Goal: Task Accomplishment & Management: Manage account settings

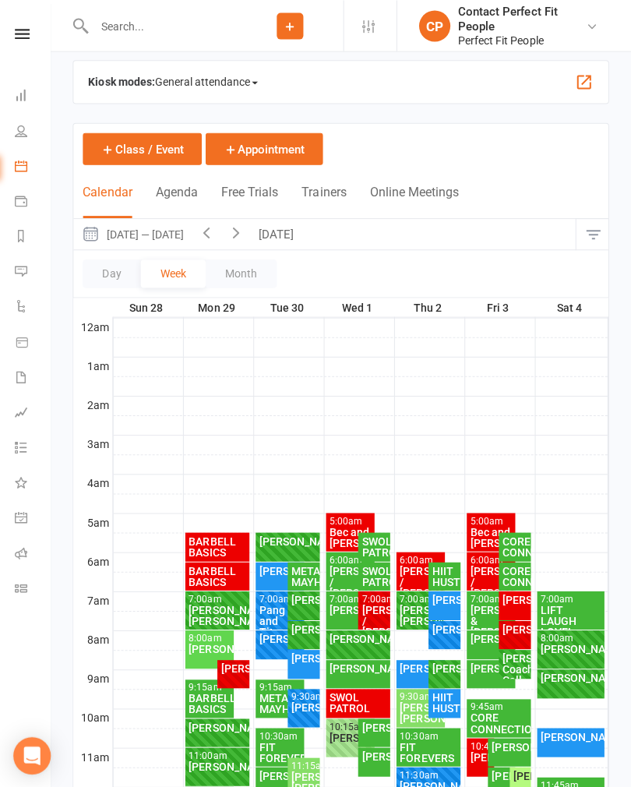
scroll to position [13, 0]
click at [222, 221] on button "button" at bounding box center [208, 233] width 30 height 30
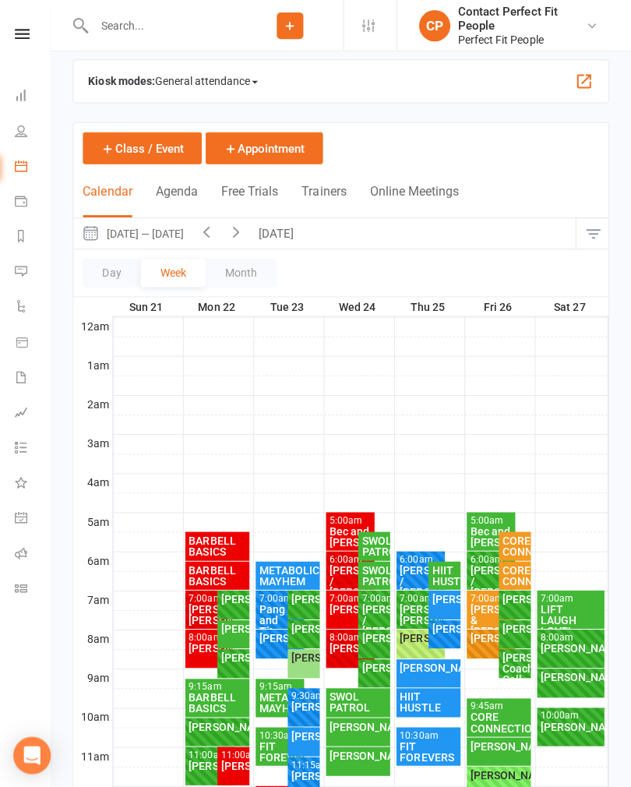
click at [205, 231] on button "button" at bounding box center [208, 232] width 30 height 30
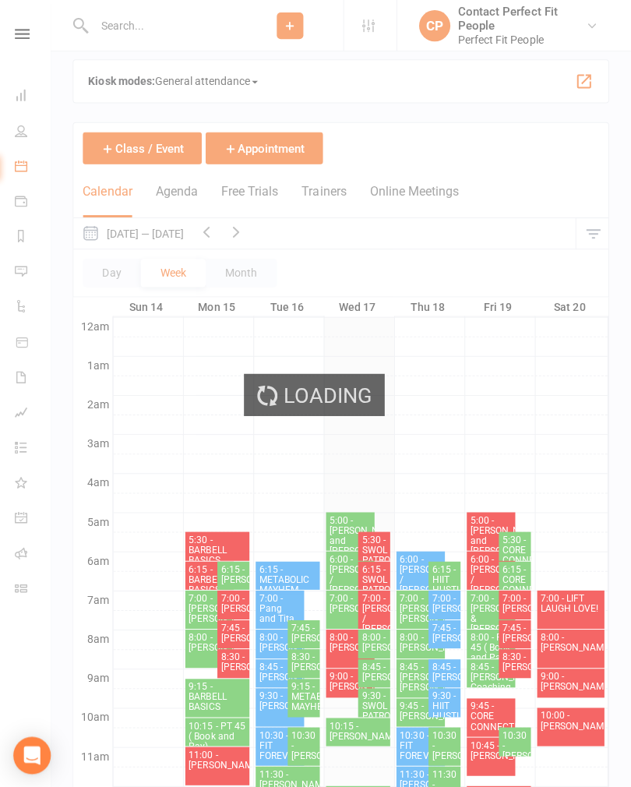
click at [241, 227] on icon "button" at bounding box center [237, 230] width 17 height 17
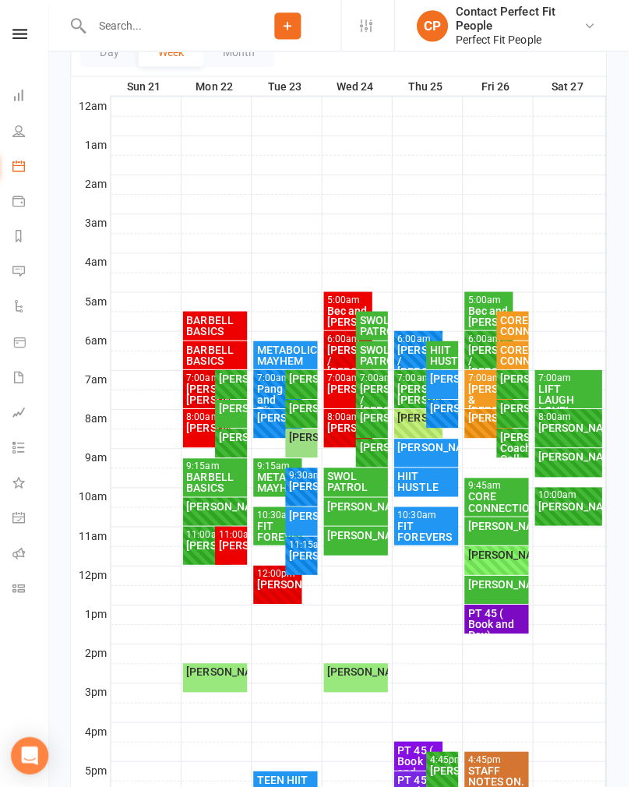
scroll to position [234, 0]
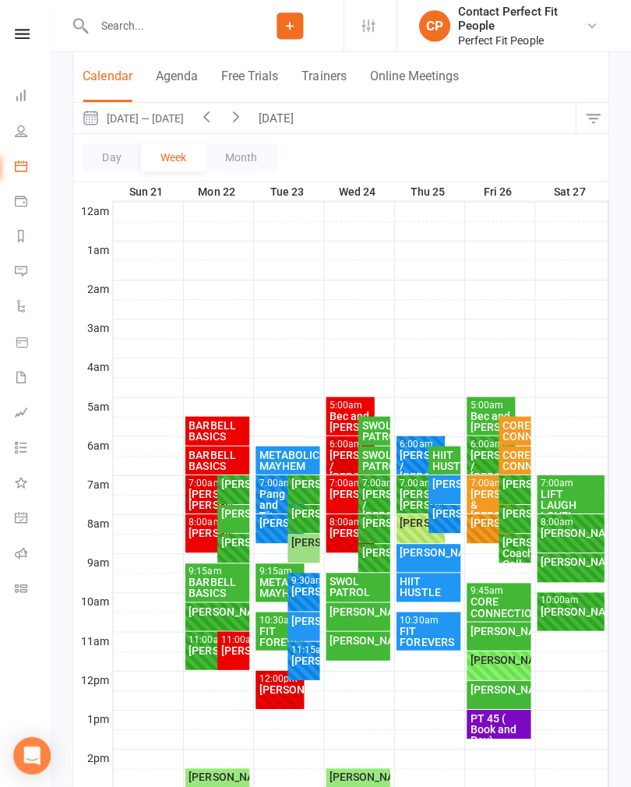
click at [217, 123] on icon "button" at bounding box center [207, 115] width 17 height 17
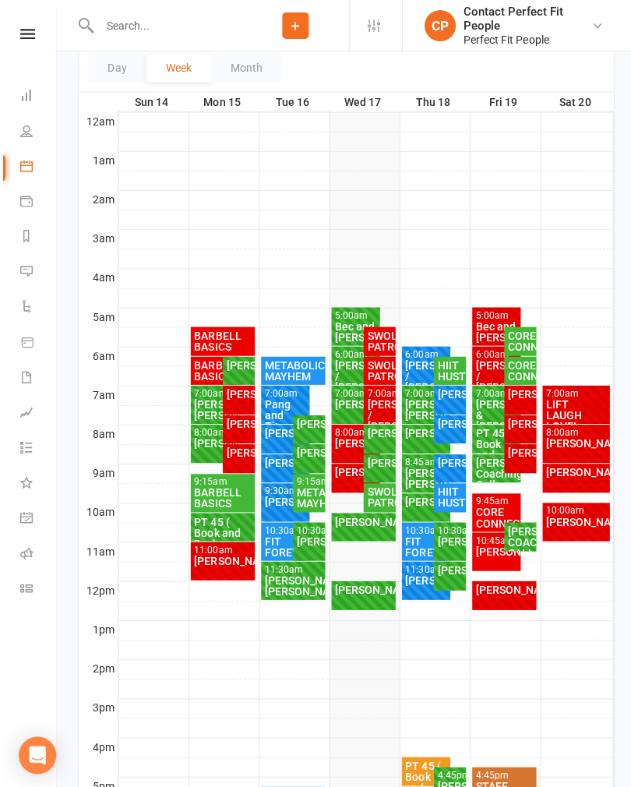
scroll to position [219, 0]
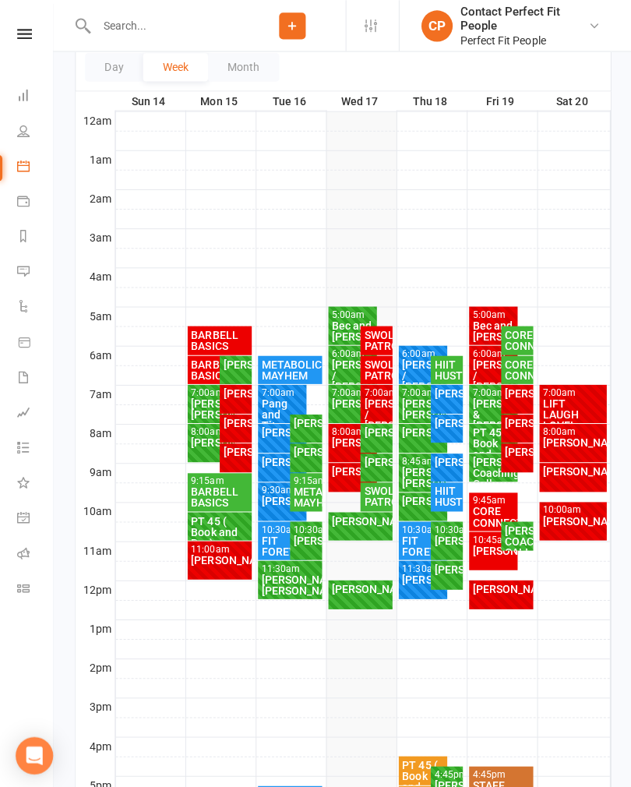
click at [342, 475] on div "[PERSON_NAME]" at bounding box center [351, 469] width 43 height 11
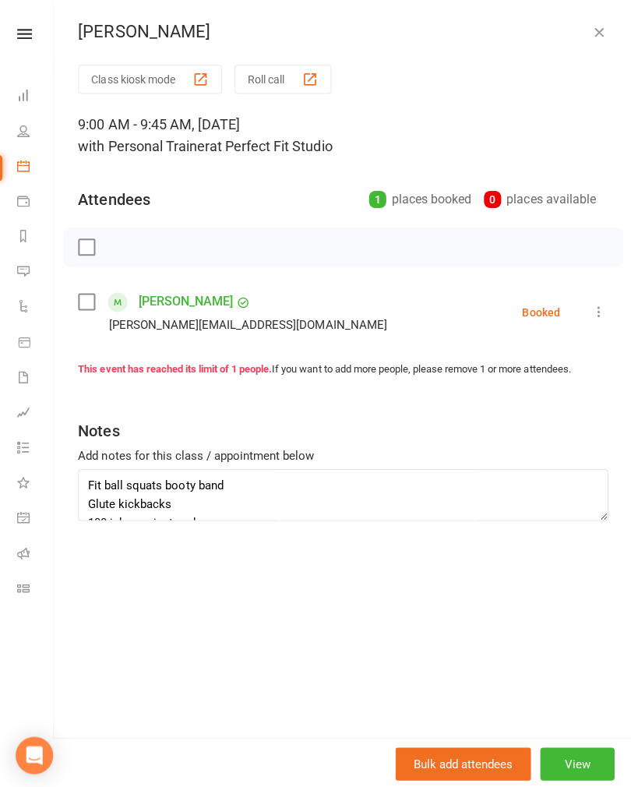
click at [594, 30] on icon "button" at bounding box center [597, 32] width 16 height 16
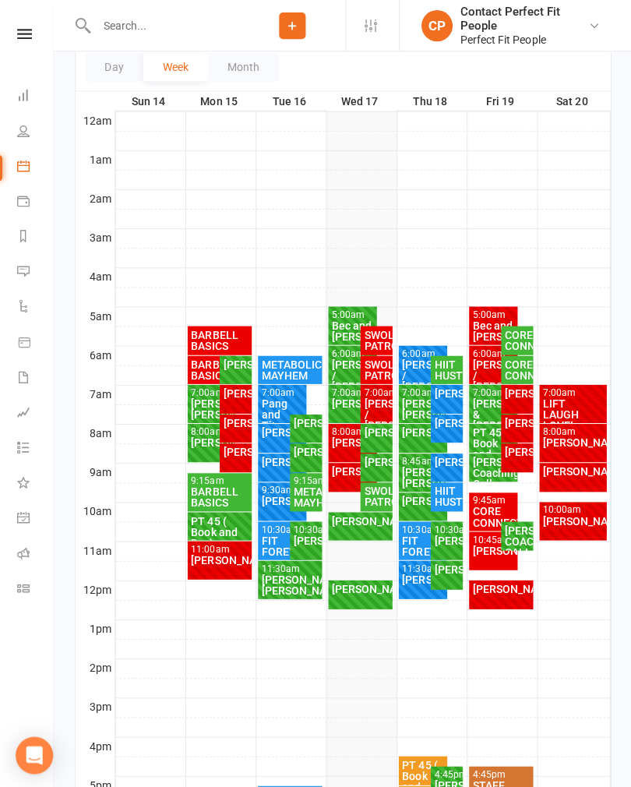
click at [341, 442] on div "[PERSON_NAME]." at bounding box center [351, 440] width 43 height 11
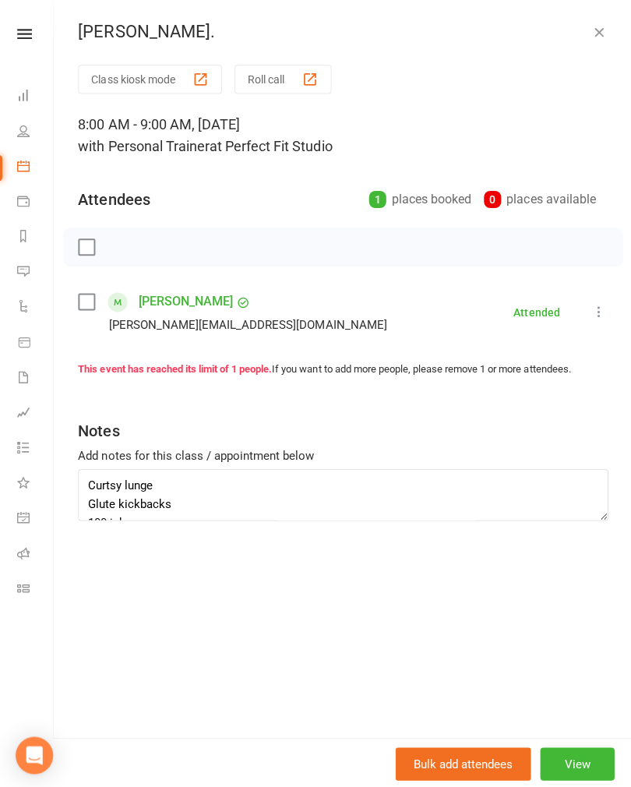
click at [598, 35] on icon "button" at bounding box center [597, 32] width 16 height 16
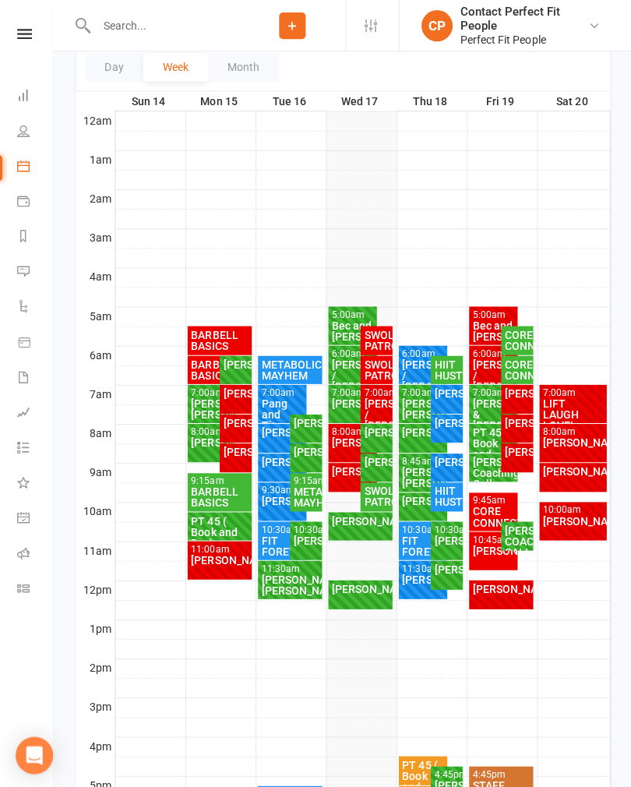
click at [341, 475] on div "[PERSON_NAME]" at bounding box center [351, 469] width 43 height 11
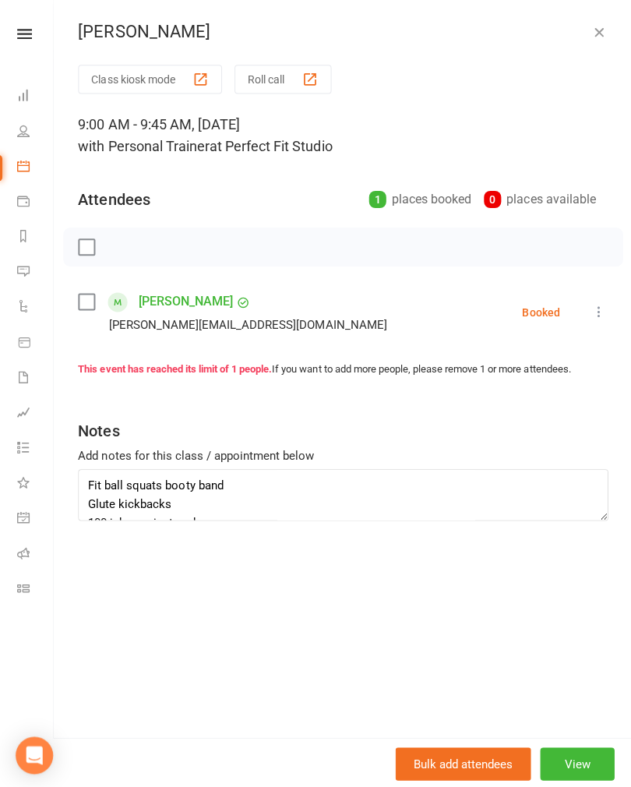
click at [87, 234] on div at bounding box center [342, 246] width 558 height 39
click at [97, 234] on div at bounding box center [342, 246] width 558 height 39
click at [93, 241] on label at bounding box center [86, 246] width 16 height 16
click at [124, 248] on icon "button" at bounding box center [120, 246] width 17 height 17
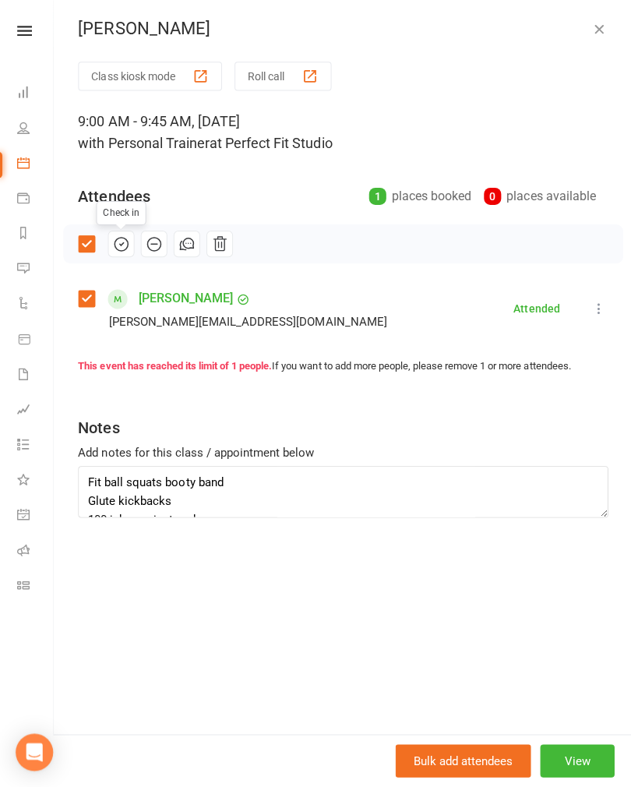
scroll to position [10, 0]
click at [596, 23] on button "button" at bounding box center [596, 32] width 19 height 19
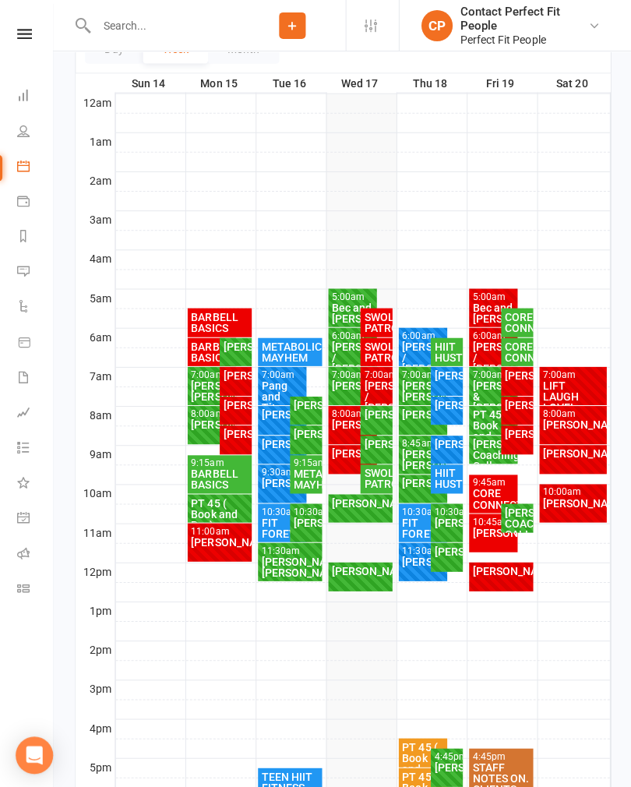
scroll to position [237, 0]
click at [341, 457] on div "[PERSON_NAME]" at bounding box center [351, 451] width 43 height 11
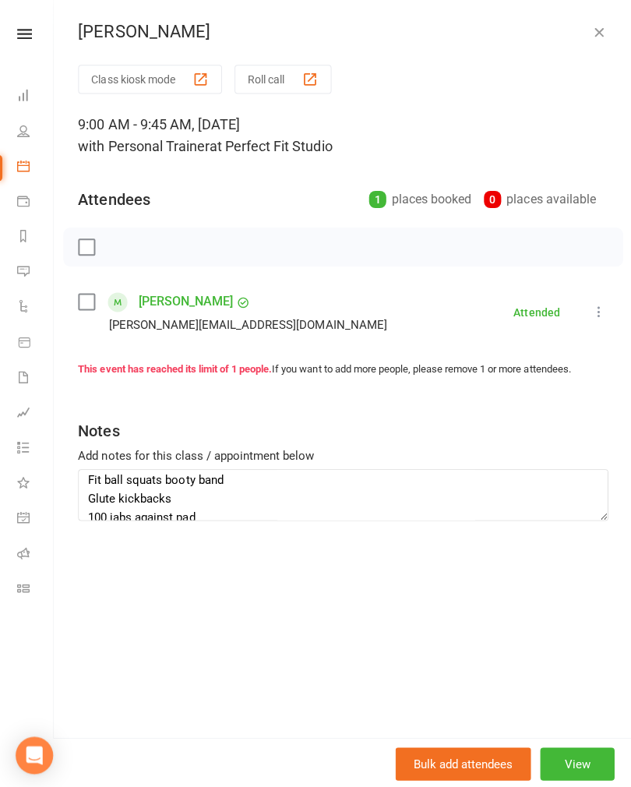
scroll to position [6, 0]
click at [530, 513] on textarea "Fit ball squats booty band Glute kickbacks 100 jabs against pad X4 Bose chest p…" at bounding box center [342, 492] width 528 height 51
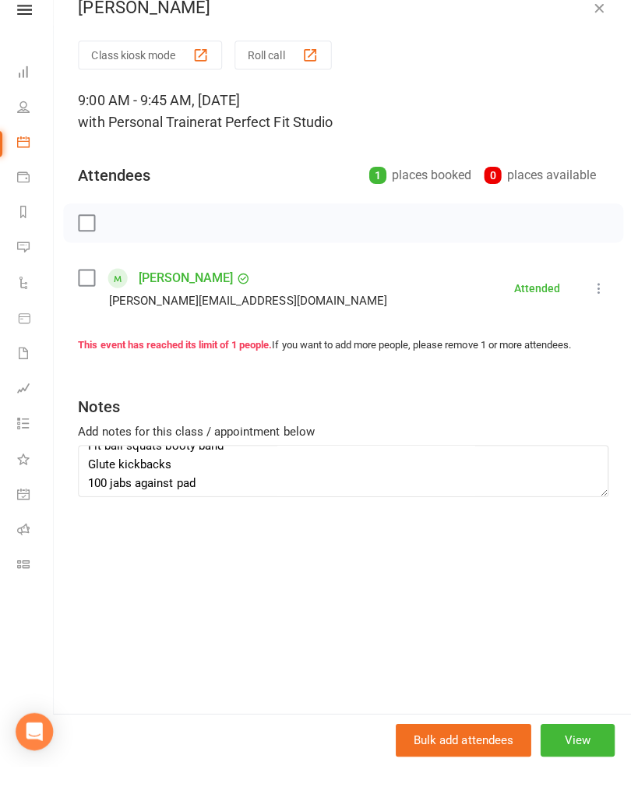
click at [604, 23] on button "button" at bounding box center [596, 32] width 19 height 19
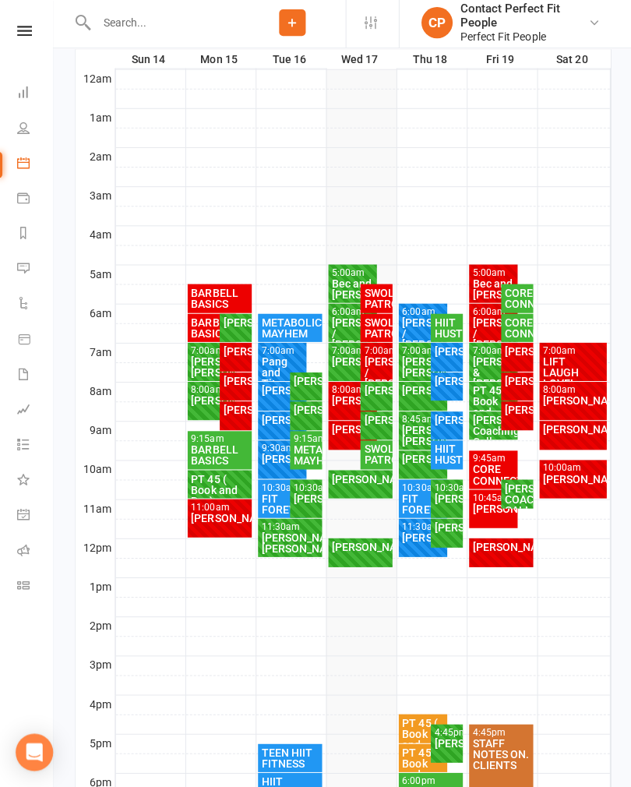
click at [346, 363] on div "[PERSON_NAME]" at bounding box center [351, 363] width 43 height 11
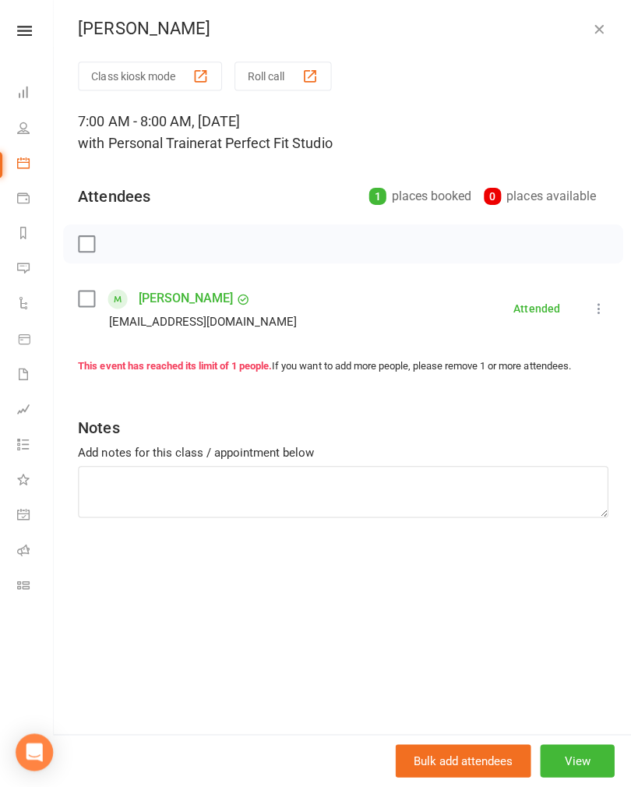
click at [595, 29] on icon "button" at bounding box center [597, 32] width 16 height 16
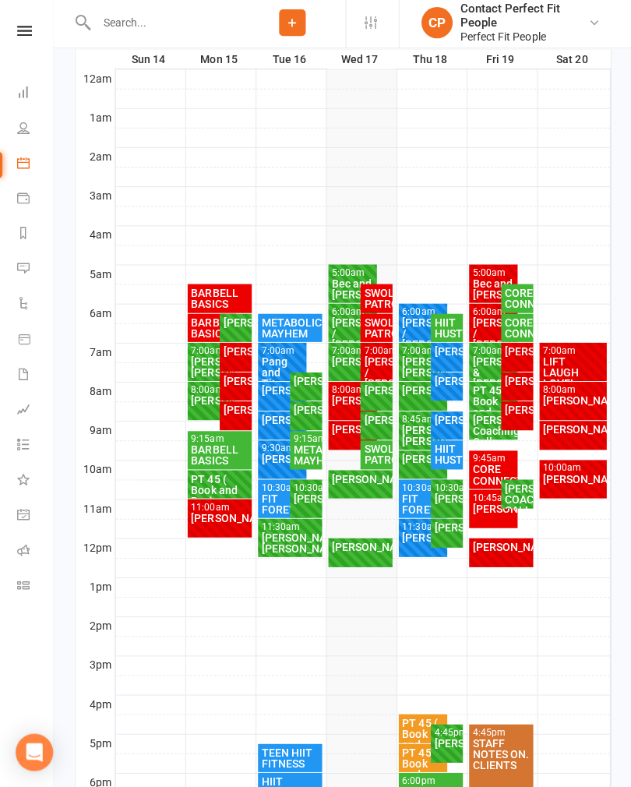
click at [342, 327] on div "[PERSON_NAME] / [PERSON_NAME]" at bounding box center [351, 335] width 43 height 33
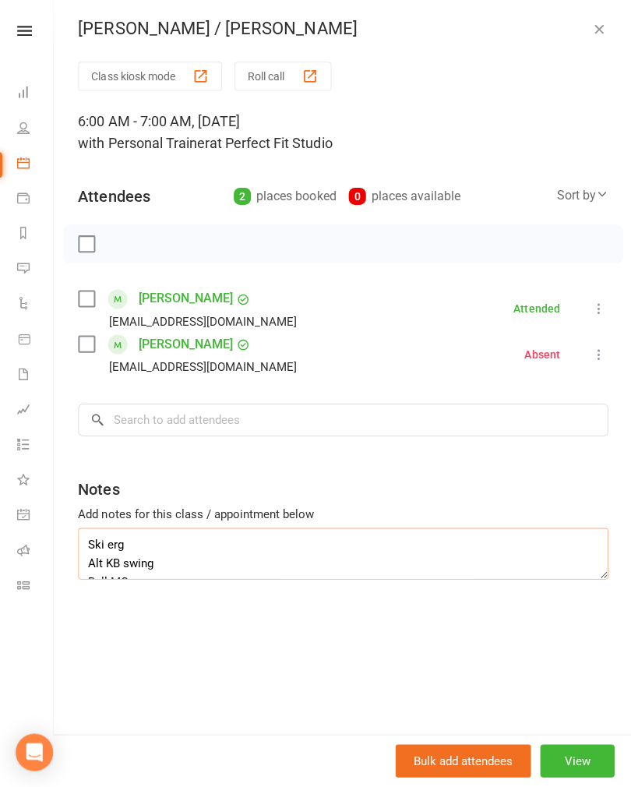
click at [99, 529] on textarea "Ski erg Alt KB swing Ball MC X body crunches w leg ext [PERSON_NAME] DDB squat …" at bounding box center [342, 554] width 528 height 51
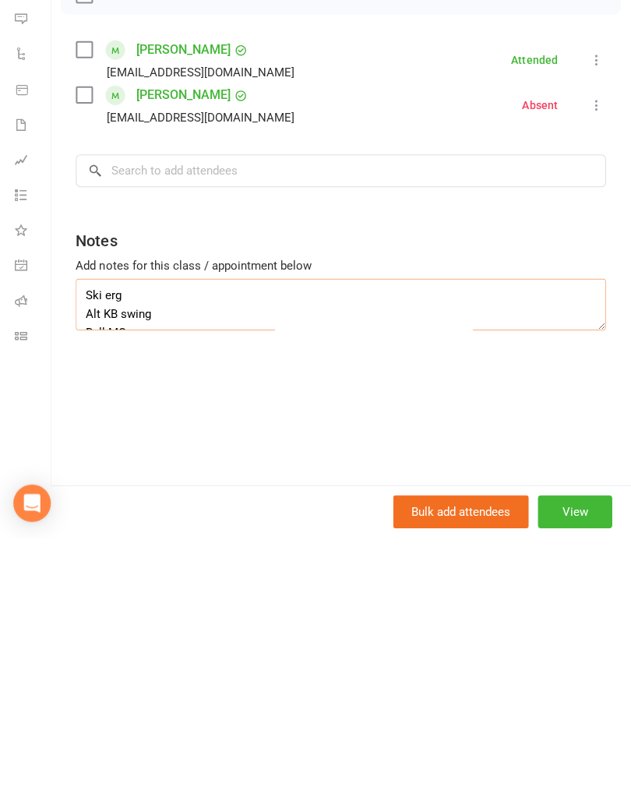
click at [92, 529] on textarea "Ski erg Alt KB swing Ball MC X body crunches w leg ext [PERSON_NAME] DDB squat …" at bounding box center [342, 554] width 528 height 51
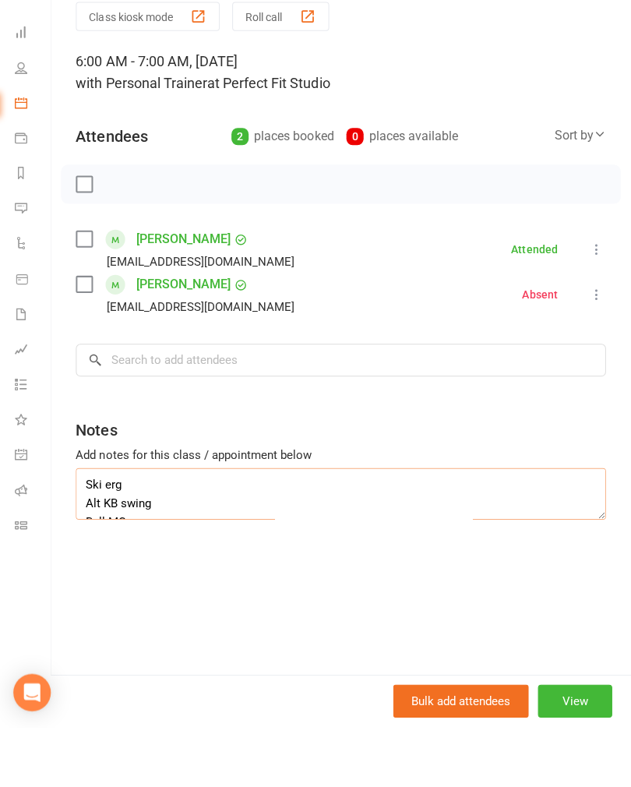
scroll to position [0, 0]
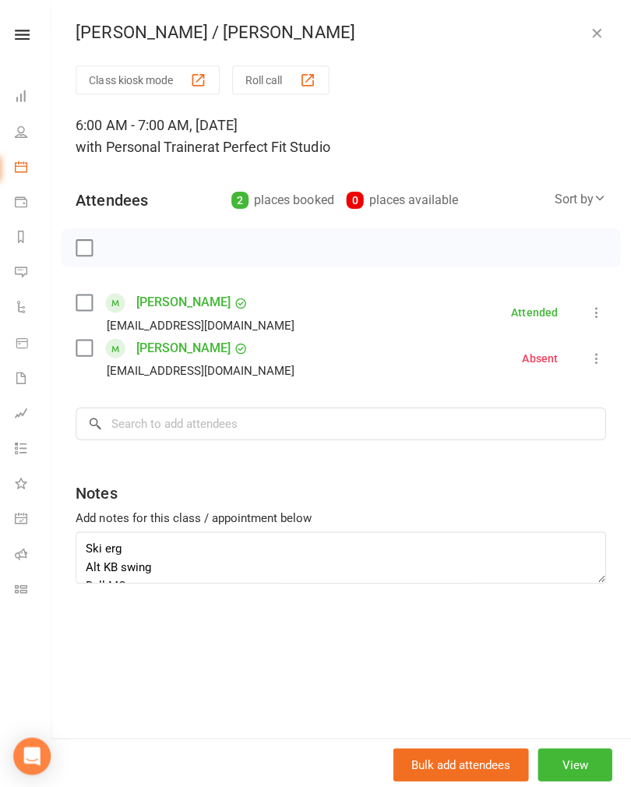
click at [595, 30] on icon "button" at bounding box center [597, 32] width 16 height 16
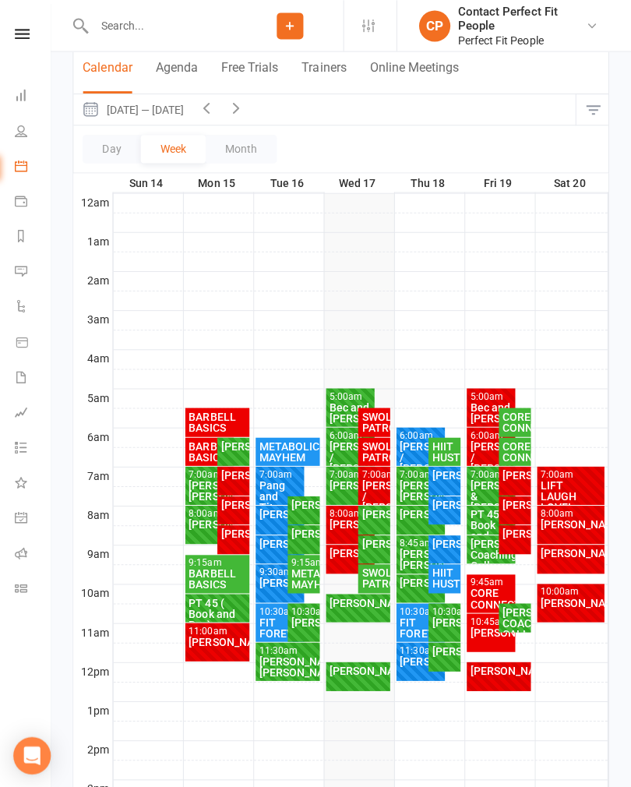
click at [337, 443] on div "[PERSON_NAME] / [PERSON_NAME]" at bounding box center [351, 455] width 43 height 33
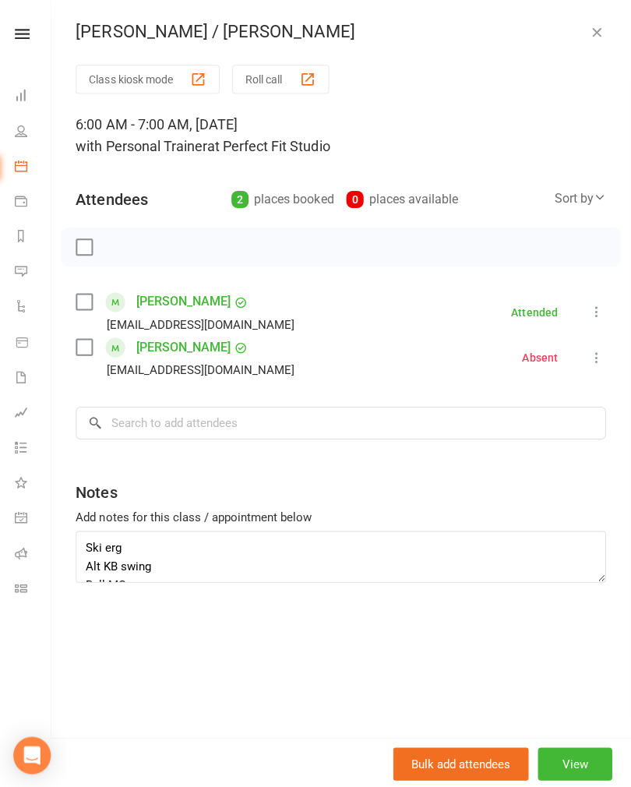
click at [613, 37] on div "[PERSON_NAME] / [PERSON_NAME]" at bounding box center [342, 32] width 578 height 20
click at [600, 33] on icon "button" at bounding box center [597, 32] width 16 height 16
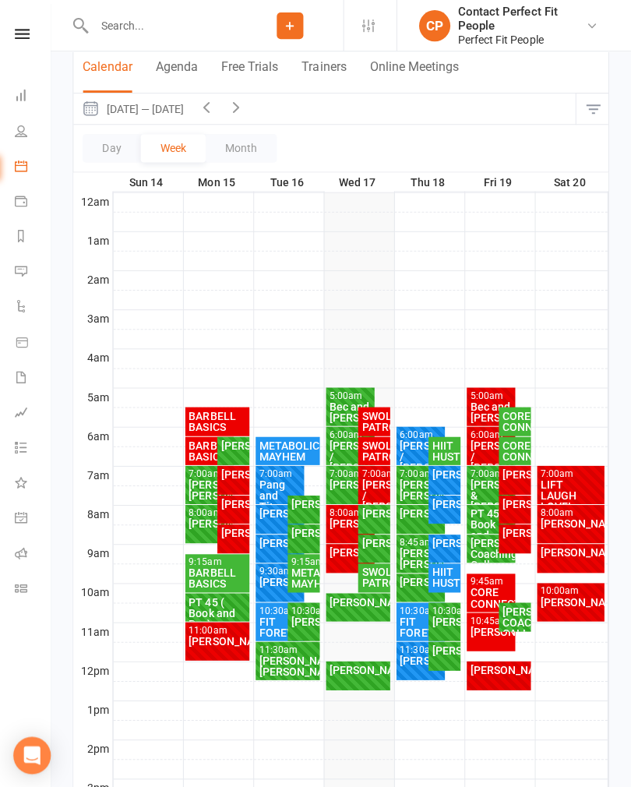
click at [333, 481] on div "[PERSON_NAME]" at bounding box center [351, 482] width 43 height 11
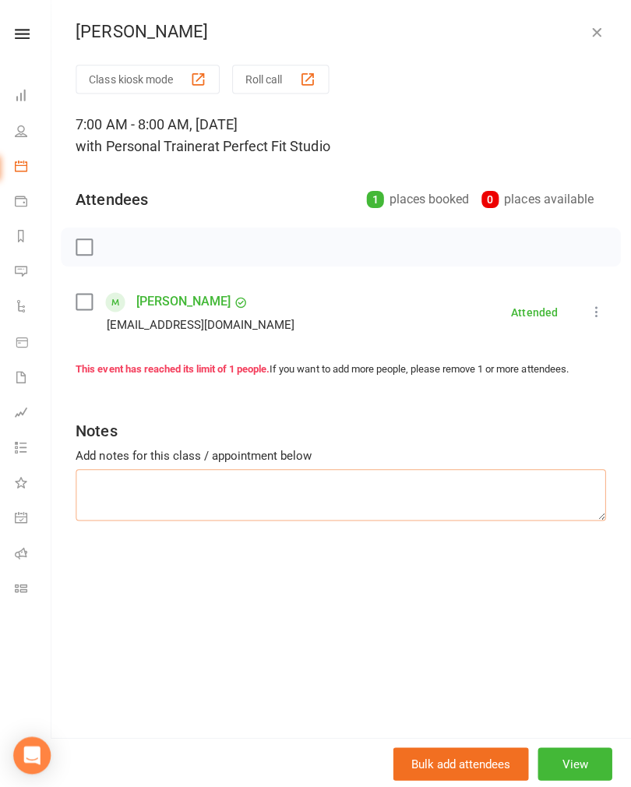
click at [125, 482] on textarea at bounding box center [342, 492] width 528 height 51
click at [83, 490] on textarea at bounding box center [342, 492] width 528 height 51
paste textarea "Ski erg Alt KB swing Ball MC X body crunches w leg ext [PERSON_NAME] DDB squat …"
click at [164, 503] on textarea "Ski erg Alt KB swing Ball MC X body crunches w leg ext [PERSON_NAME] DDB squat …" at bounding box center [342, 492] width 528 height 51
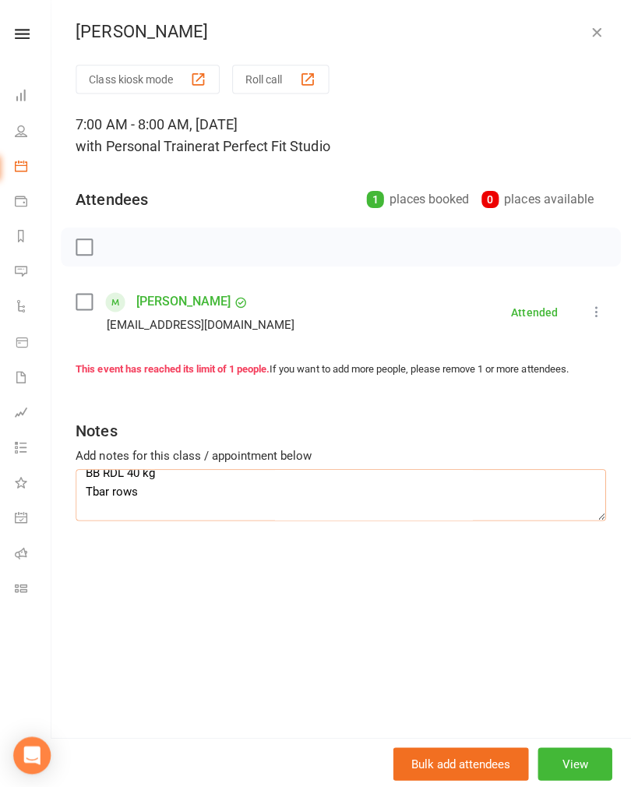
scroll to position [107, 0]
click at [165, 488] on textarea "Ski erg Alt KB swing Ball MC X body crunches w leg ext hover BB RDL 40 kg Tbar …" at bounding box center [342, 492] width 528 height 51
click at [241, 472] on textarea "Ski erg Alt KB swing Ball MC X body crunches w leg ext hover BB RDL 40 kg Tbar …" at bounding box center [342, 492] width 528 height 51
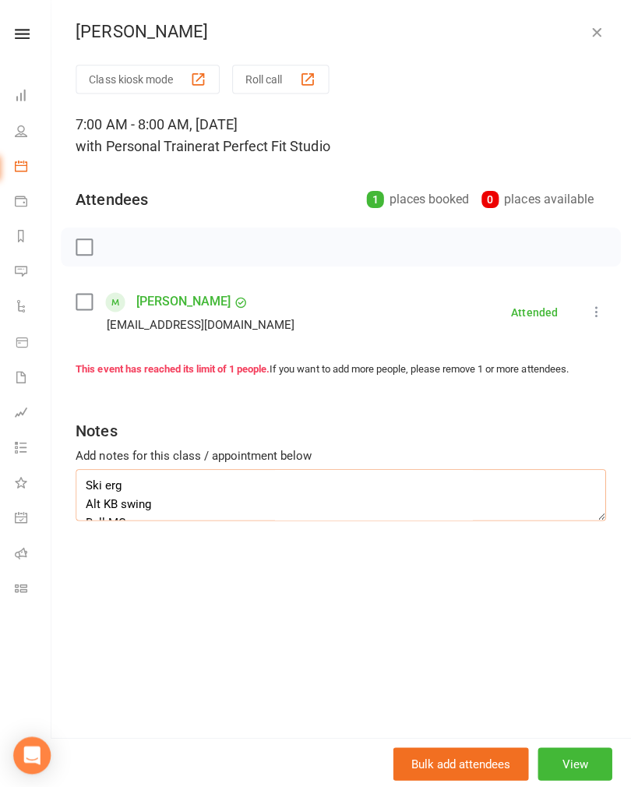
type textarea "Ski erg Alt KB swing Ball MC X body crunches w leg ext hover BB RDL 40 kg Tbar …"
click at [602, 33] on button "button" at bounding box center [596, 32] width 19 height 19
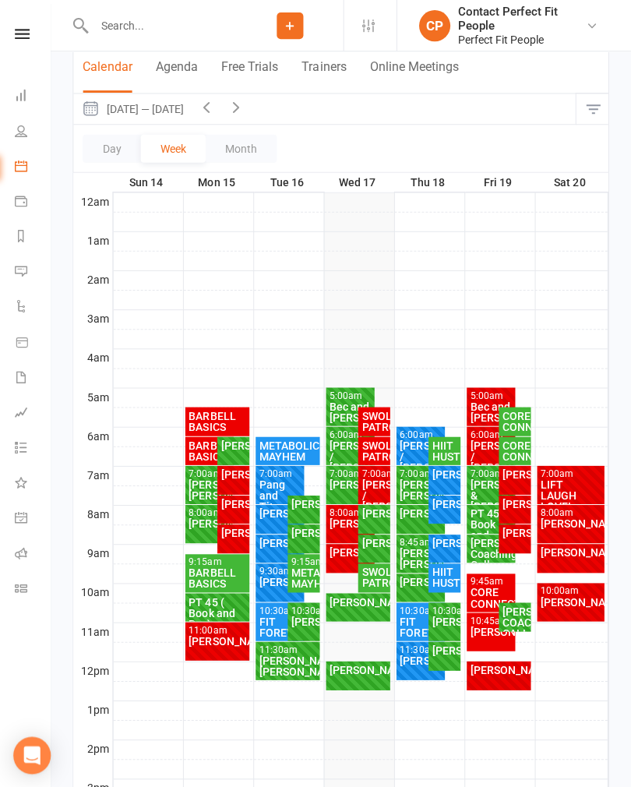
scroll to position [138, 0]
click at [345, 439] on div "[PERSON_NAME] / [PERSON_NAME]" at bounding box center [351, 455] width 43 height 33
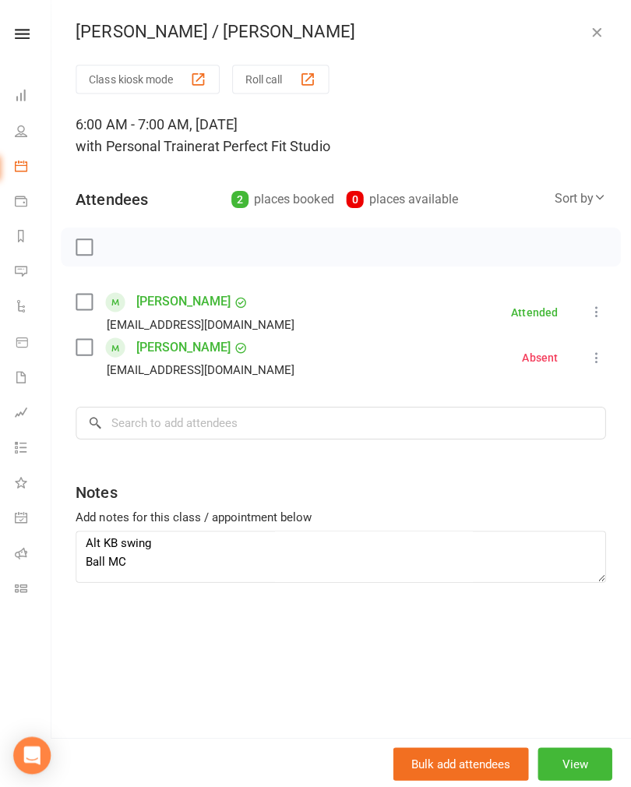
scroll to position [9, 0]
click at [186, 555] on textarea "Ski erg Alt KB swing Ball MC X body crunches w leg ext [PERSON_NAME] DDB squat …" at bounding box center [342, 554] width 528 height 51
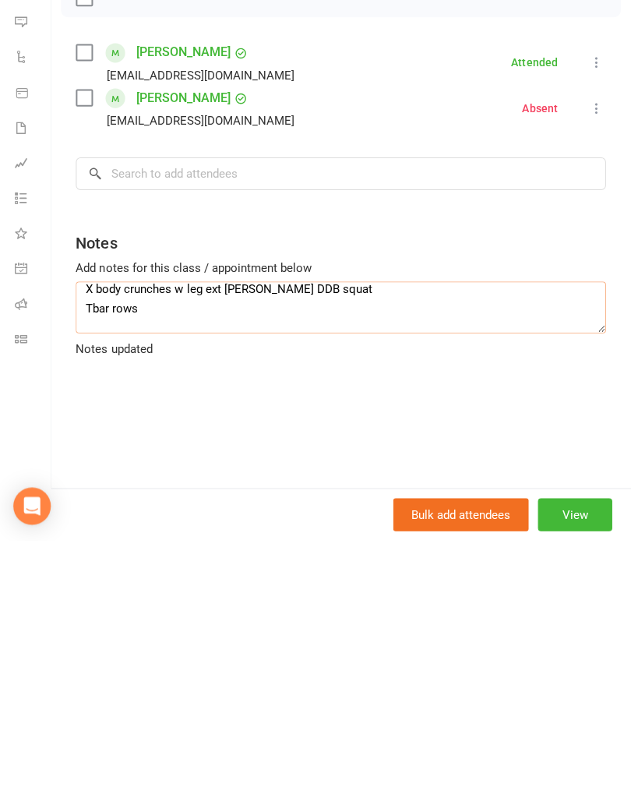
scroll to position [87, 0]
click at [194, 529] on textarea "Ski erg Alt KB swing 12 kg Ball MC X body crunches w leg ext [PERSON_NAME] DDB …" at bounding box center [342, 554] width 528 height 51
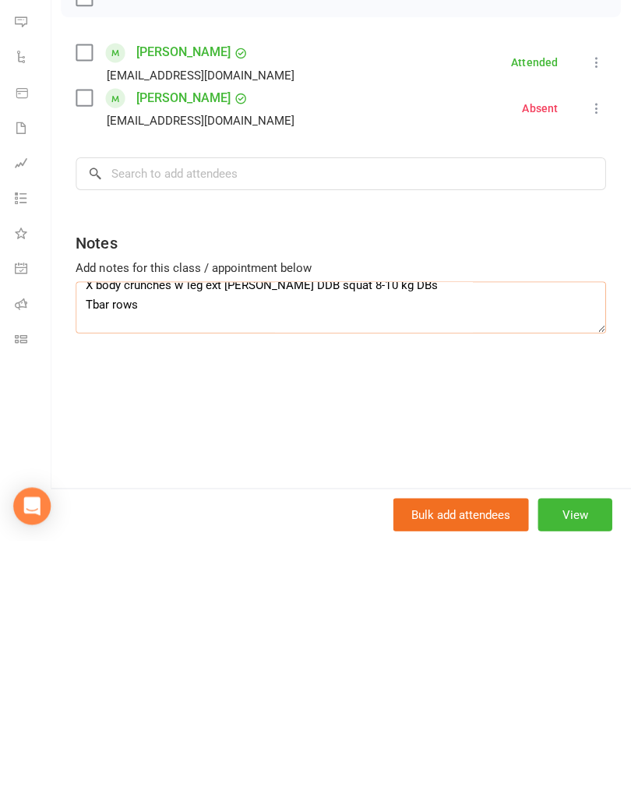
click at [174, 529] on textarea "Ski erg Alt KB swing 12 kg Ball MC X body crunches w leg ext [PERSON_NAME] DDB …" at bounding box center [342, 554] width 528 height 51
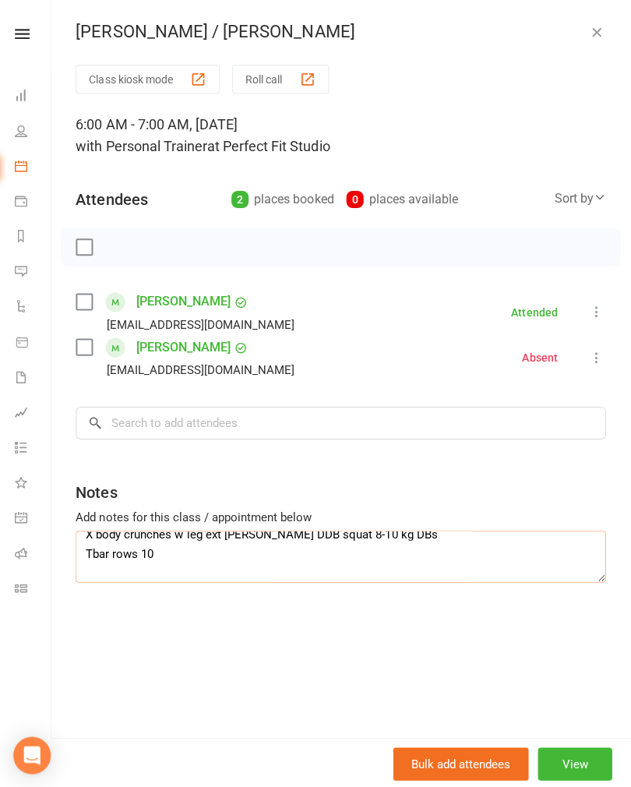
scroll to position [0, 0]
type textarea "Ski erg Alt KB swing 12 kg Ball MC X body crunches w leg ext [PERSON_NAME] DDB …"
click at [595, 37] on icon "button" at bounding box center [597, 32] width 16 height 16
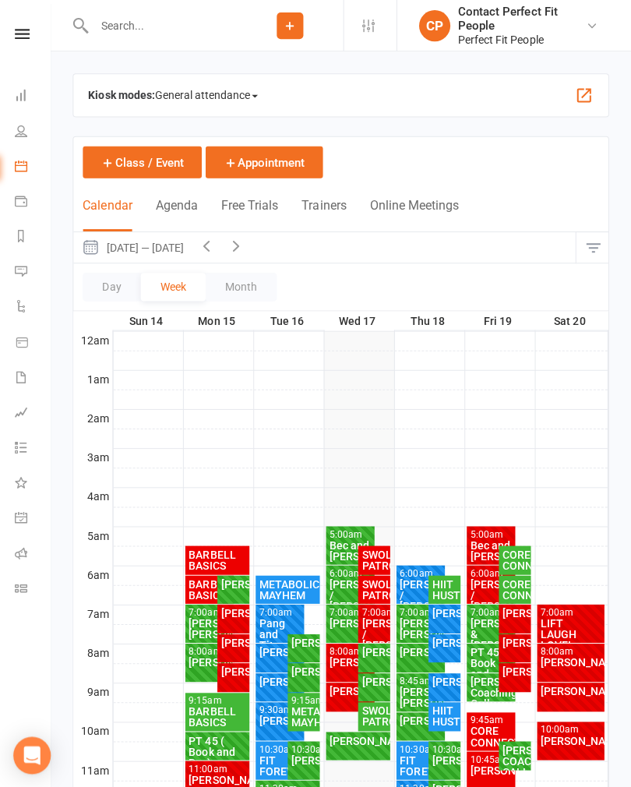
click at [342, 585] on div "[PERSON_NAME] / [PERSON_NAME]" at bounding box center [351, 592] width 43 height 33
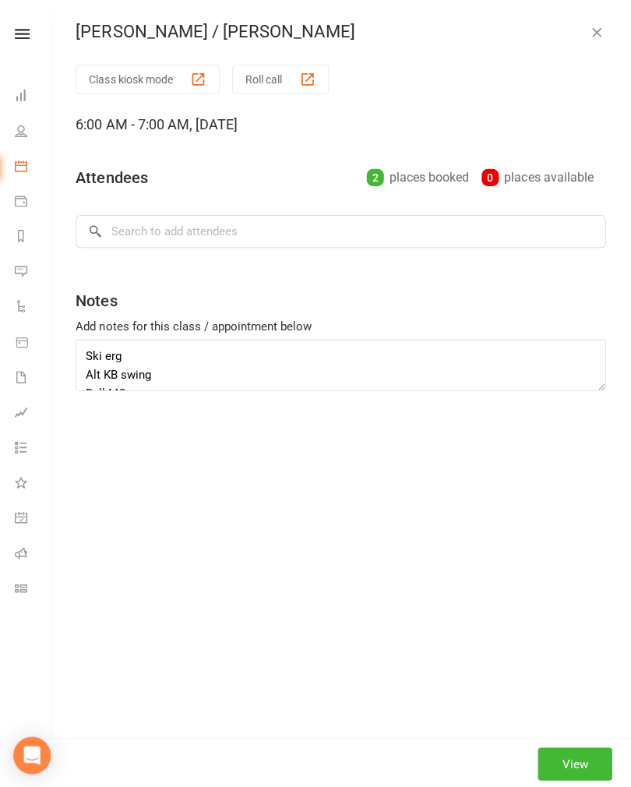
type textarea "Ski erg Alt KB swing 12 kg Ball MC X body crunches w leg ext [PERSON_NAME] DDB …"
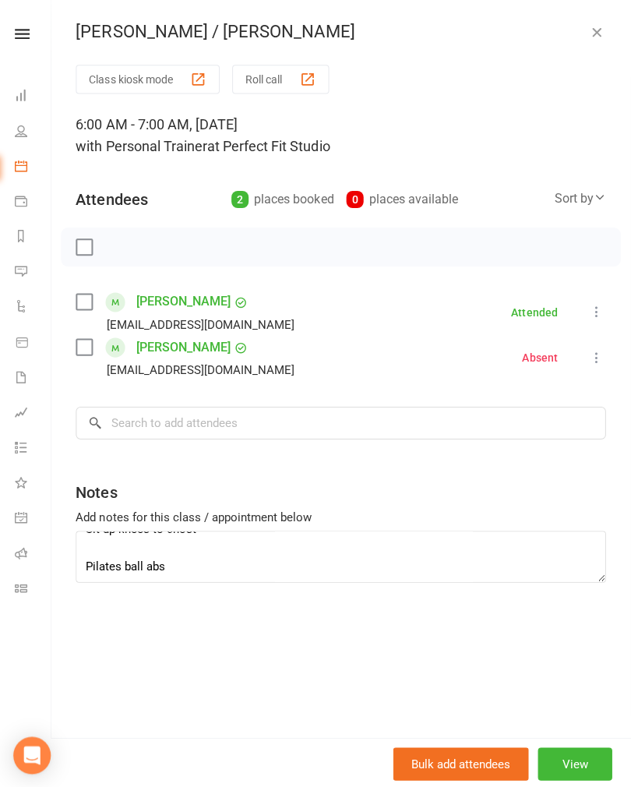
scroll to position [171, 0]
click at [601, 25] on icon "button" at bounding box center [597, 32] width 16 height 16
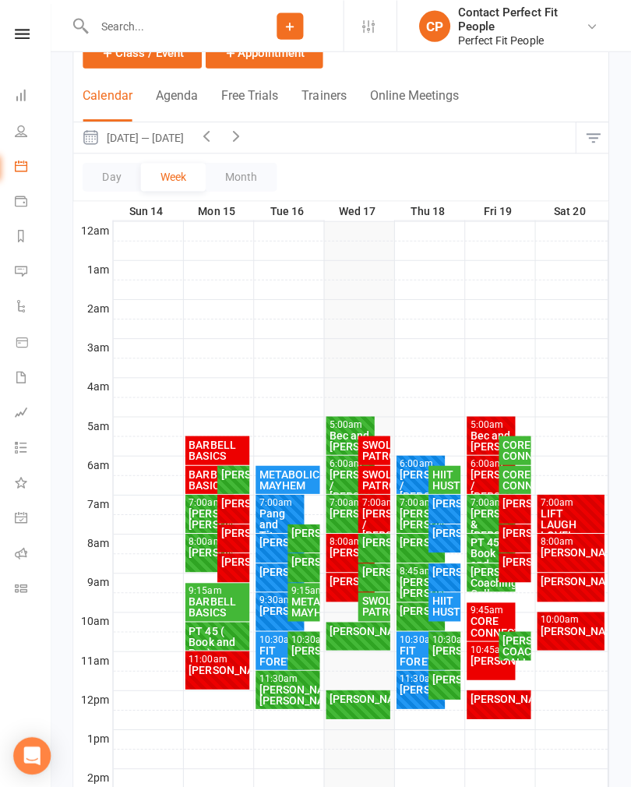
scroll to position [109, 0]
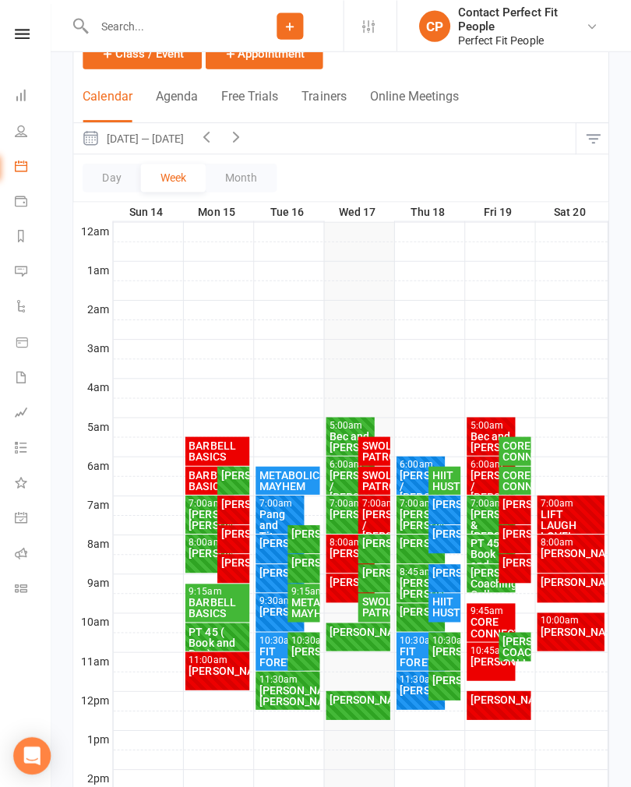
click at [374, 570] on div "[PERSON_NAME]" at bounding box center [375, 570] width 26 height 11
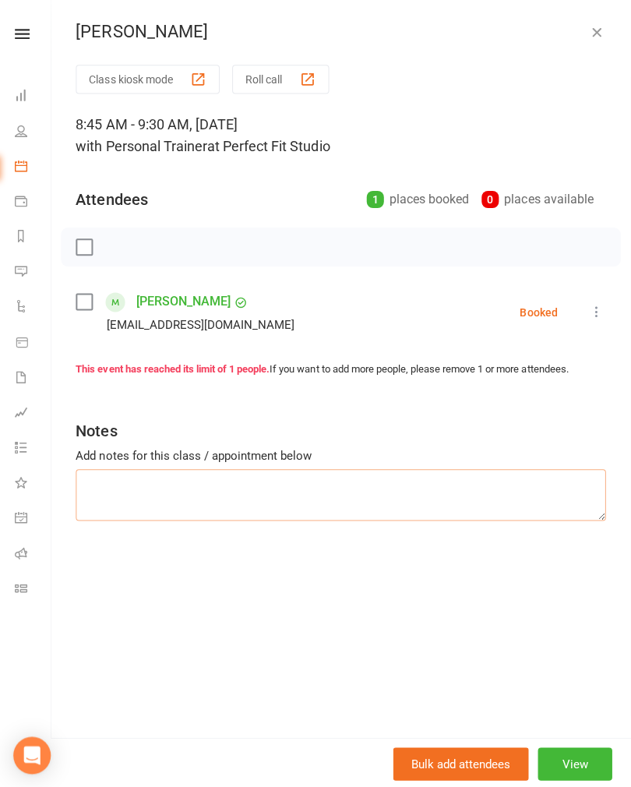
click at [128, 479] on textarea at bounding box center [342, 492] width 528 height 51
click at [97, 474] on textarea at bounding box center [342, 492] width 528 height 51
paste textarea "Ski erg Alt KB swing Ball MC X body crunches w leg ext [PERSON_NAME] DDB squat …"
click at [174, 481] on textarea "Ski erg Alt KB swing Ball MC X body crunches w leg ext [PERSON_NAME] DDB squat …" at bounding box center [342, 492] width 528 height 51
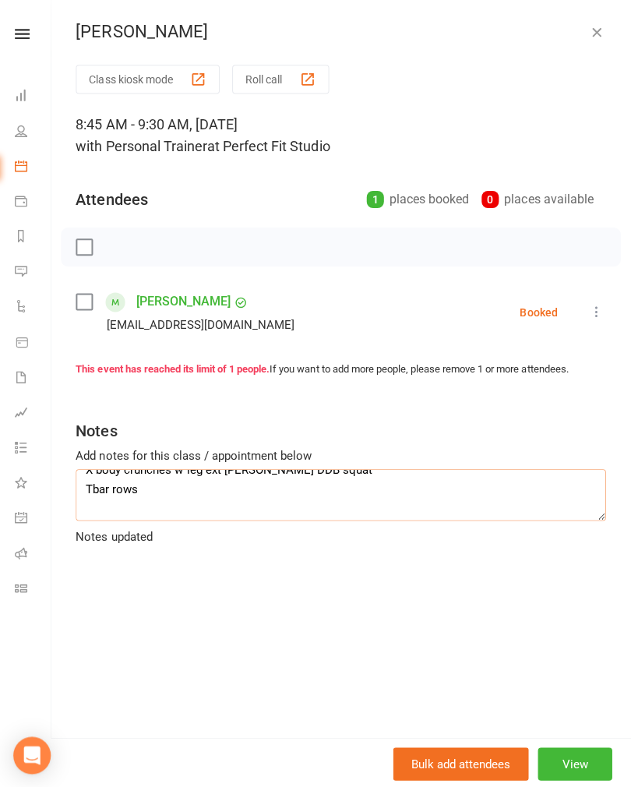
scroll to position [79, 0]
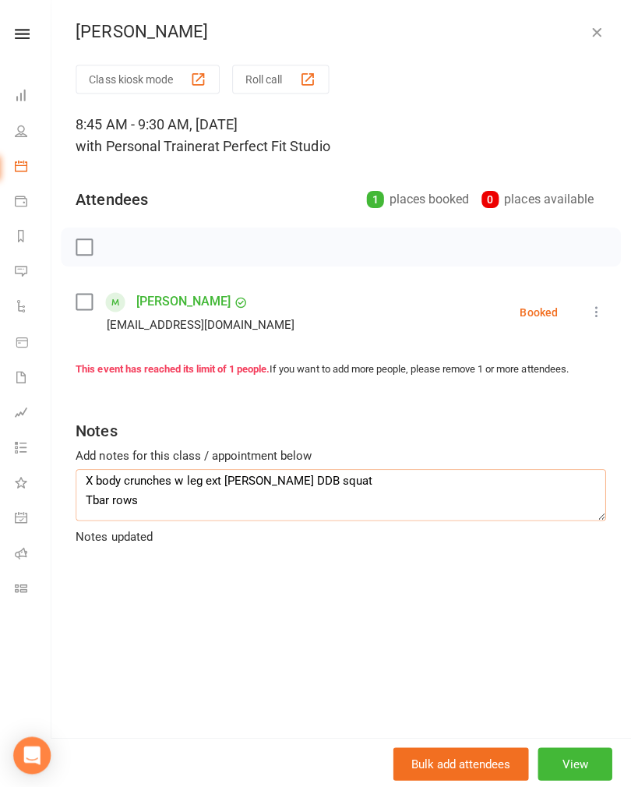
click at [170, 500] on textarea "Ski erg Alt KB swing 12 kg Ball MC X body crunches w leg ext [PERSON_NAME] DDB …" at bounding box center [342, 492] width 528 height 51
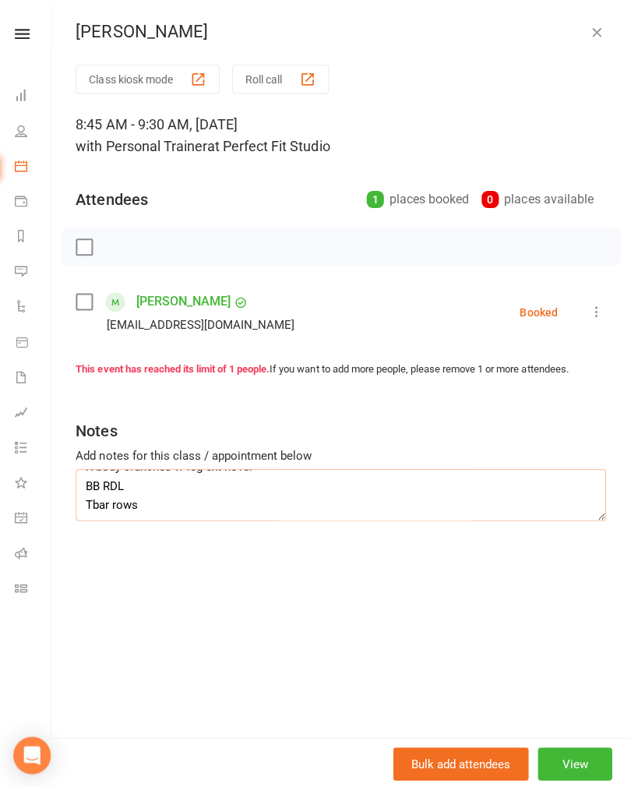
scroll to position [93, 0]
click at [190, 501] on textarea "Ski erg Alt KB swing 12 kg Ball MC X body crunches w leg ext hover BB RDL 40 kg…" at bounding box center [342, 492] width 528 height 51
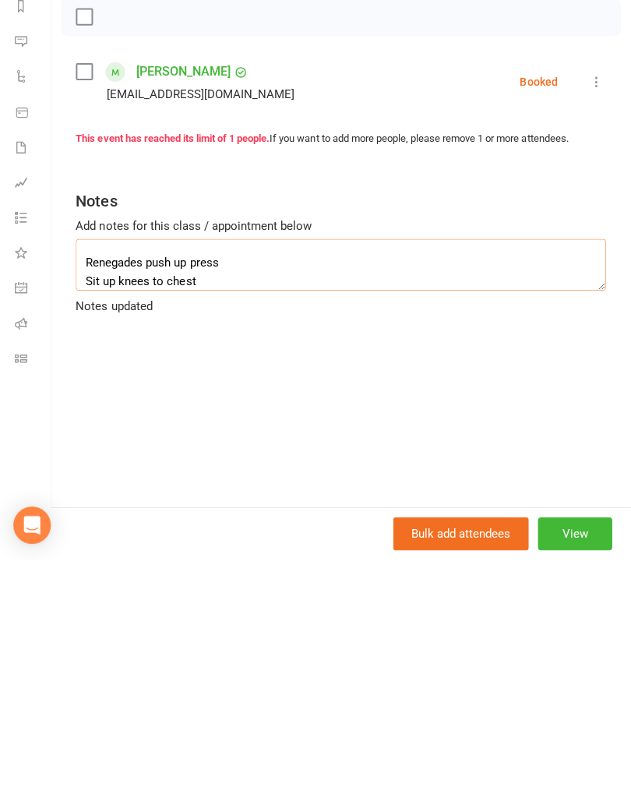
scroll to position [146, 0]
click at [251, 467] on textarea "Ski erg Alt KB swing 12 kg Ball MC X body crunches w leg ext hover BB RDL 40 kg…" at bounding box center [342, 492] width 528 height 51
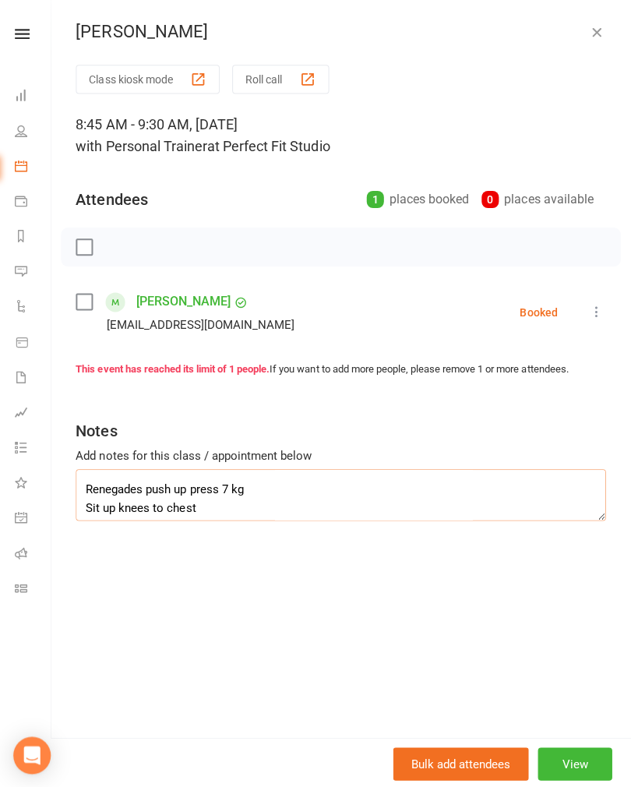
click at [206, 506] on textarea "Ski erg Alt KB swing 12 kg Ball MC X body crunches w leg ext hover BB RDL 40 kg…" at bounding box center [342, 492] width 528 height 51
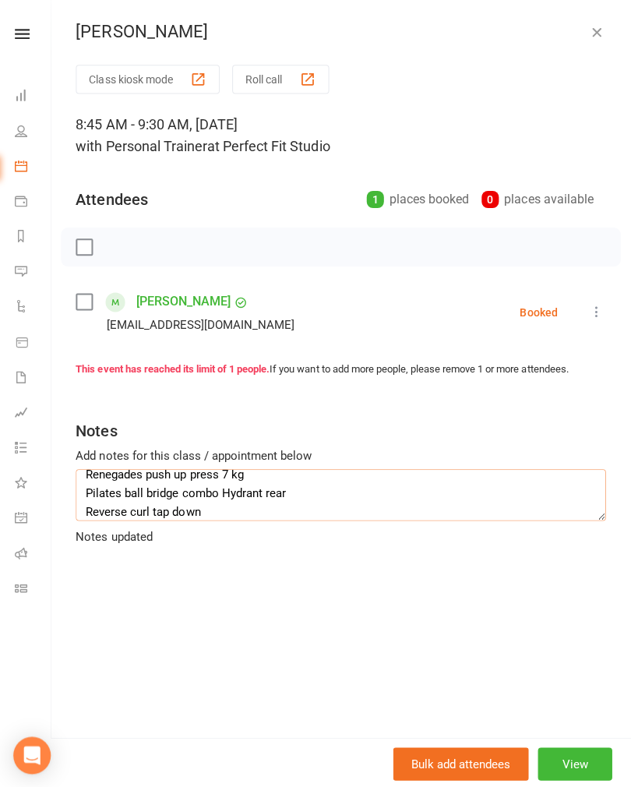
scroll to position [0, 0]
type textarea "Ski erg Alt KB swing 12 kg Ball MC X body crunches w leg ext hover BB RDL 40 kg…"
click at [603, 305] on icon at bounding box center [597, 311] width 16 height 16
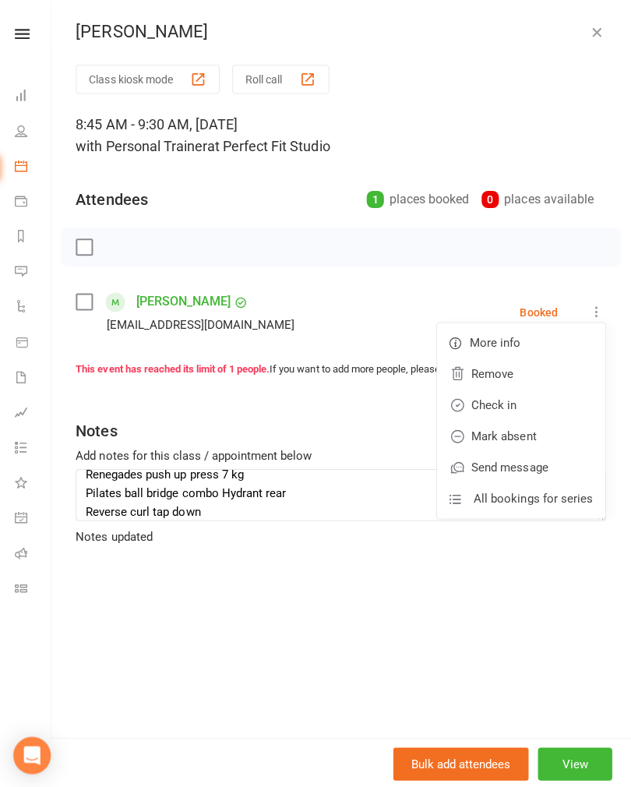
click at [494, 402] on link "Check in" at bounding box center [521, 403] width 167 height 31
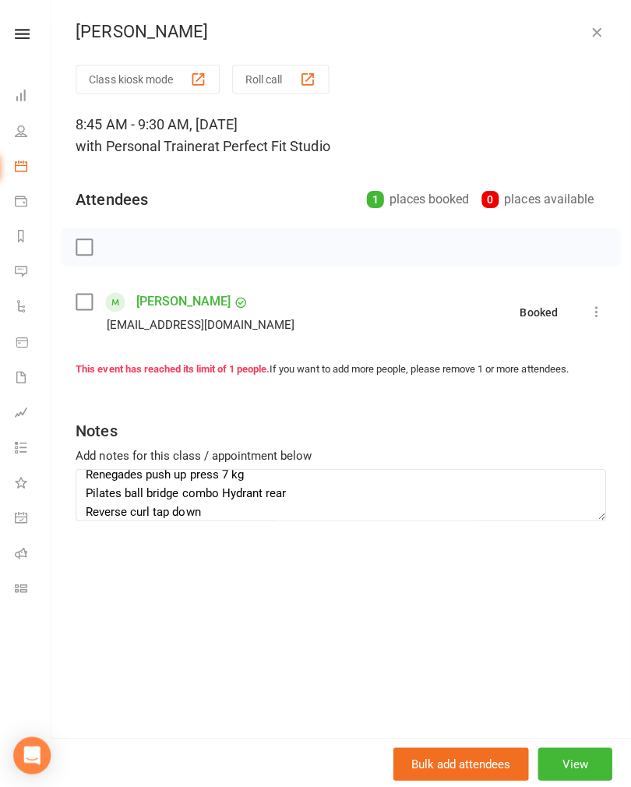
click at [602, 31] on button "button" at bounding box center [596, 32] width 19 height 19
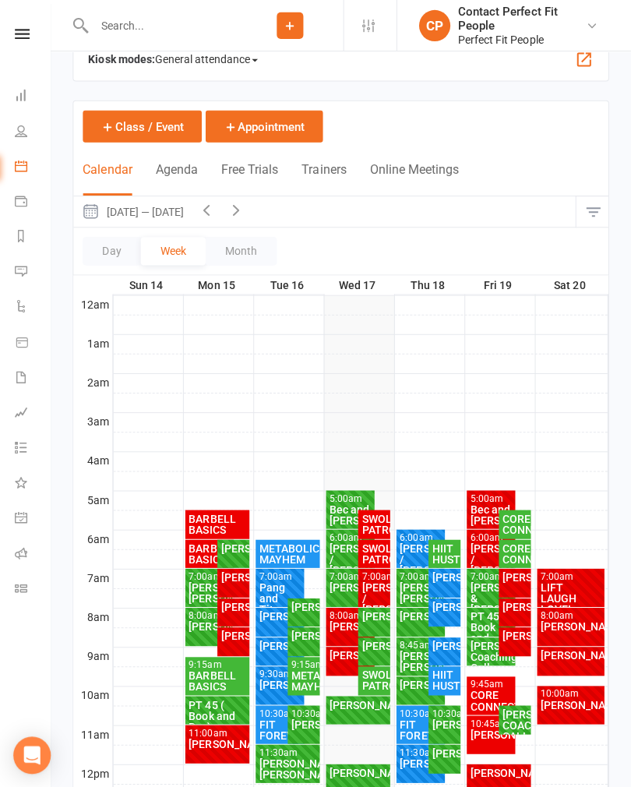
scroll to position [176, 0]
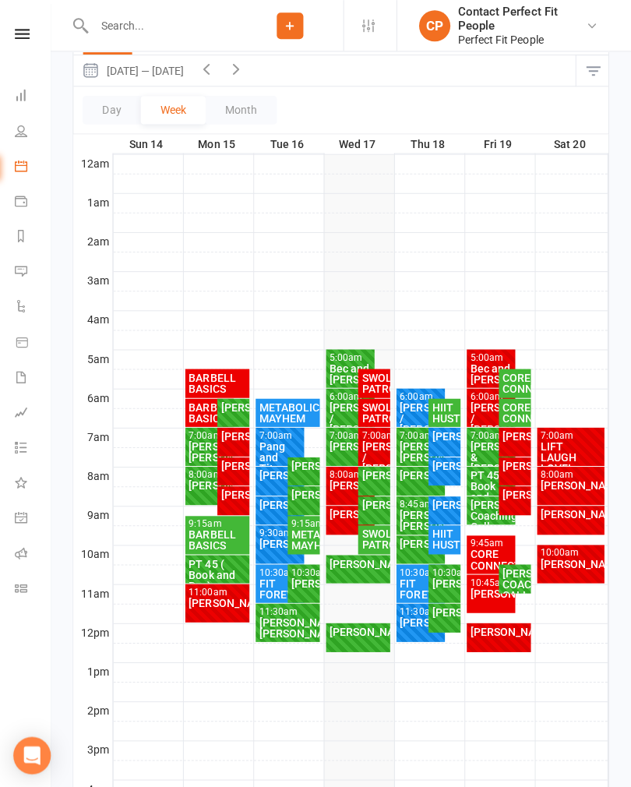
click at [369, 505] on div "[PERSON_NAME]" at bounding box center [375, 503] width 26 height 11
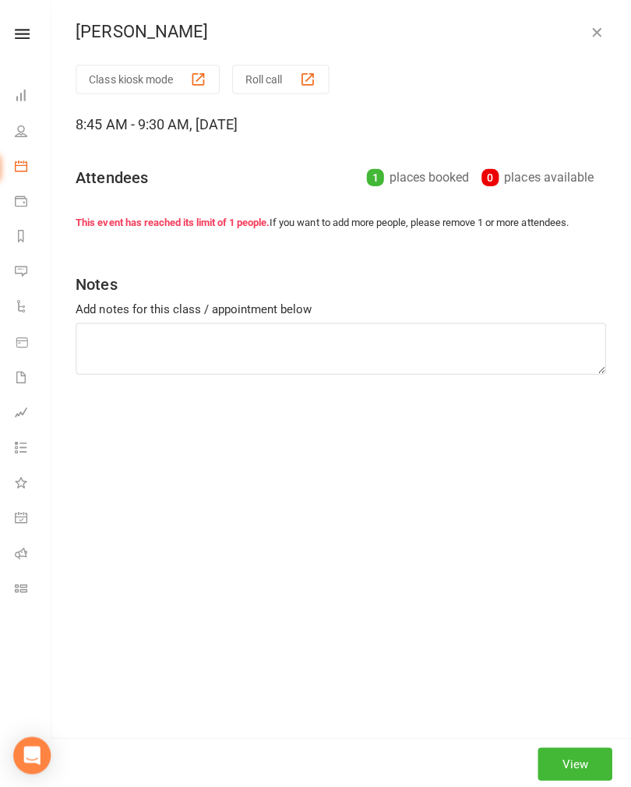
type textarea "Ski erg Alt KB swing 12 kg Ball MC X body crunches w leg ext hover BB RDL 40 kg…"
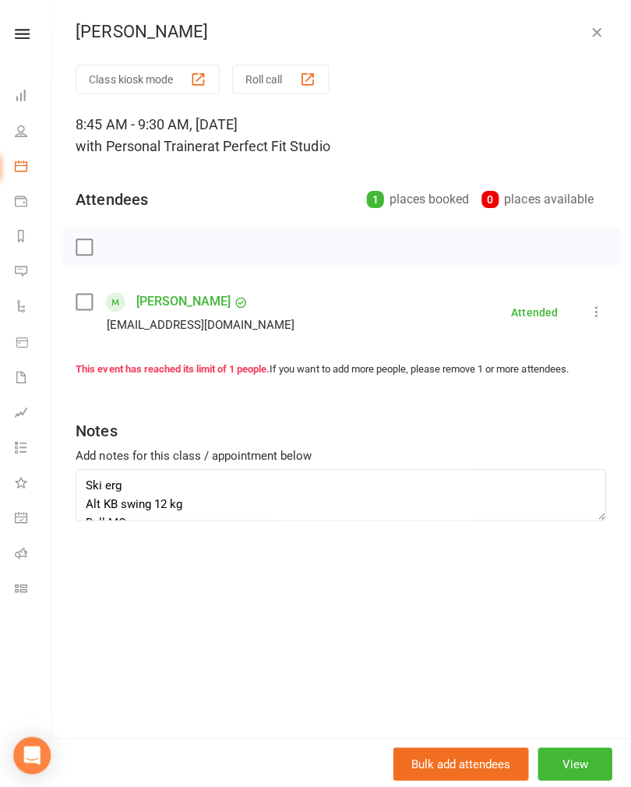
click at [589, 39] on icon "button" at bounding box center [597, 32] width 16 height 16
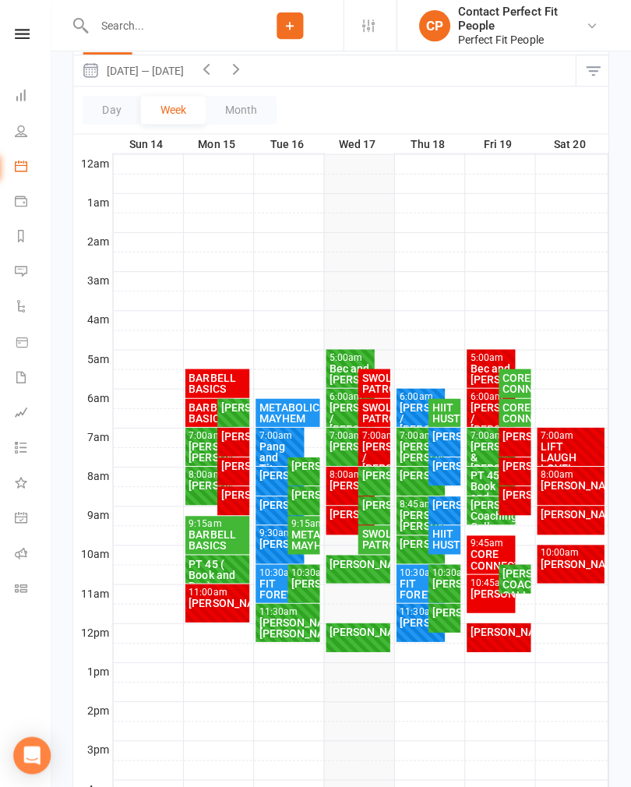
click at [359, 522] on div "[PERSON_NAME] FULL" at bounding box center [375, 509] width 32 height 28
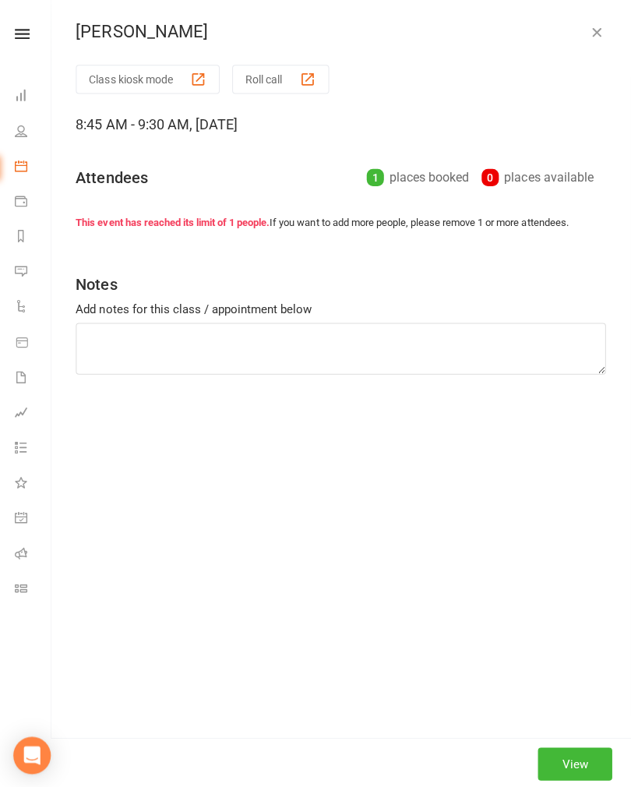
type textarea "Ski erg Alt KB swing 12 kg Ball MC X body crunches w leg ext hover BB RDL 40 kg…"
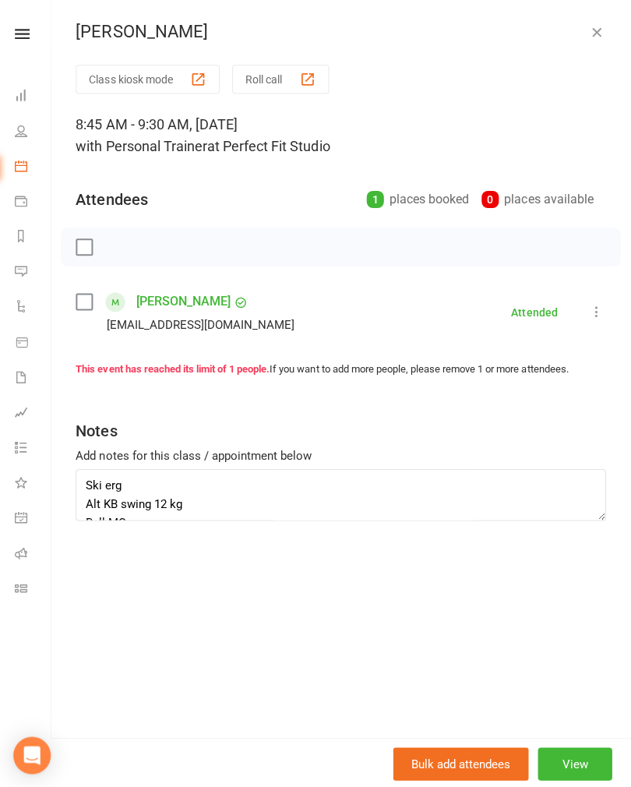
click at [593, 33] on icon "button" at bounding box center [597, 32] width 16 height 16
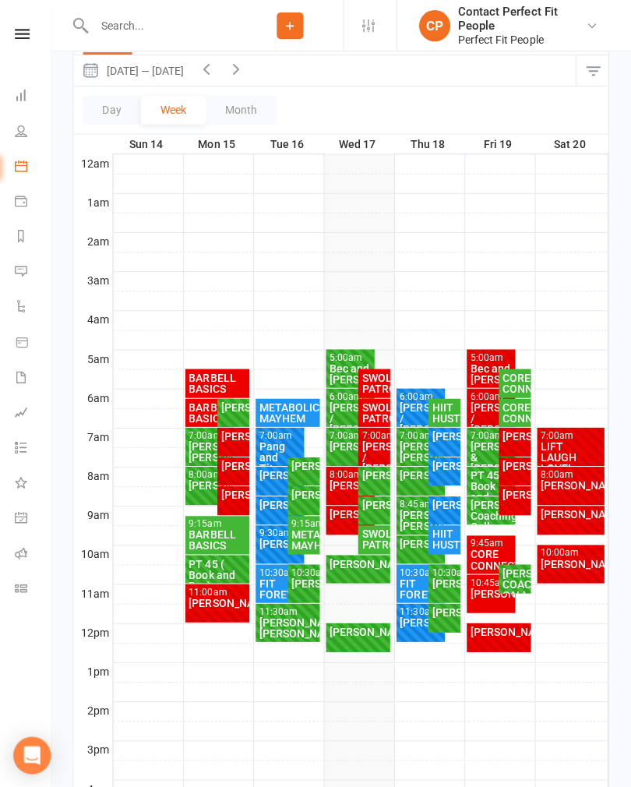
click at [373, 548] on div "SWOL PATROL" at bounding box center [375, 538] width 26 height 22
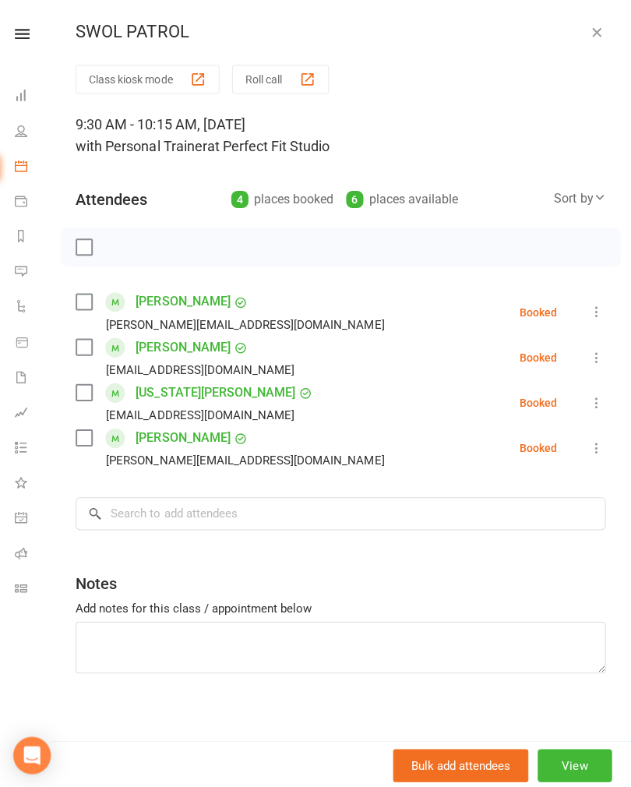
click at [600, 41] on button "button" at bounding box center [596, 32] width 19 height 19
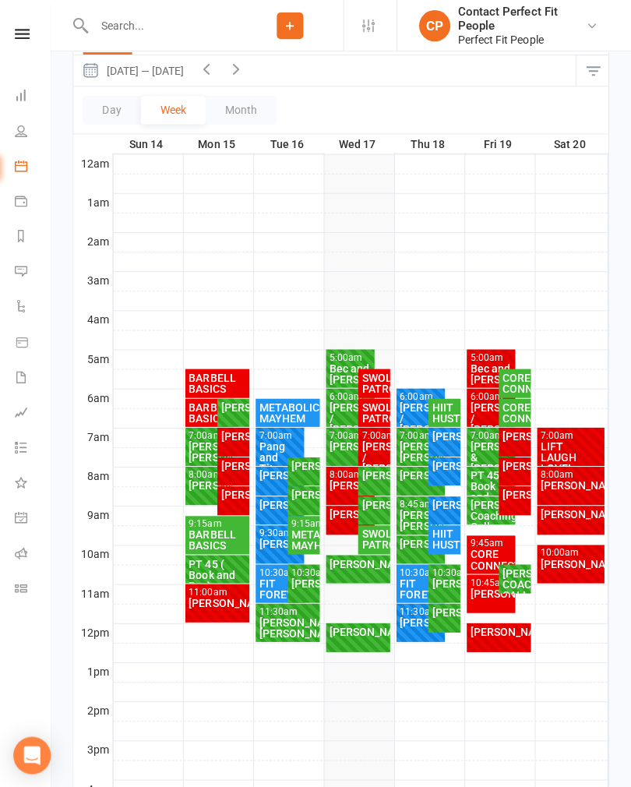
click at [370, 410] on div "SWOL PATROL" at bounding box center [375, 411] width 26 height 22
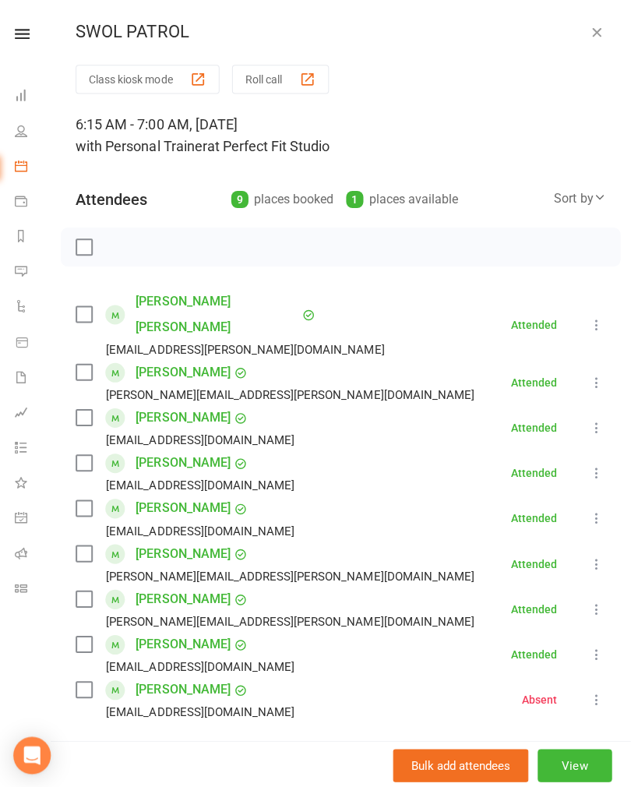
scroll to position [0, 0]
click at [594, 33] on icon "button" at bounding box center [597, 32] width 16 height 16
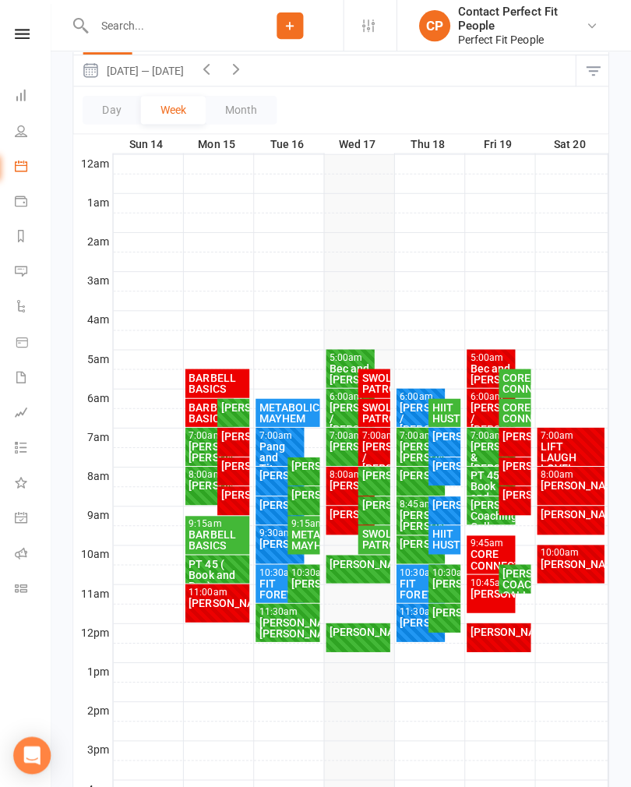
click at [373, 380] on div "SWOL PATROL" at bounding box center [375, 382] width 26 height 22
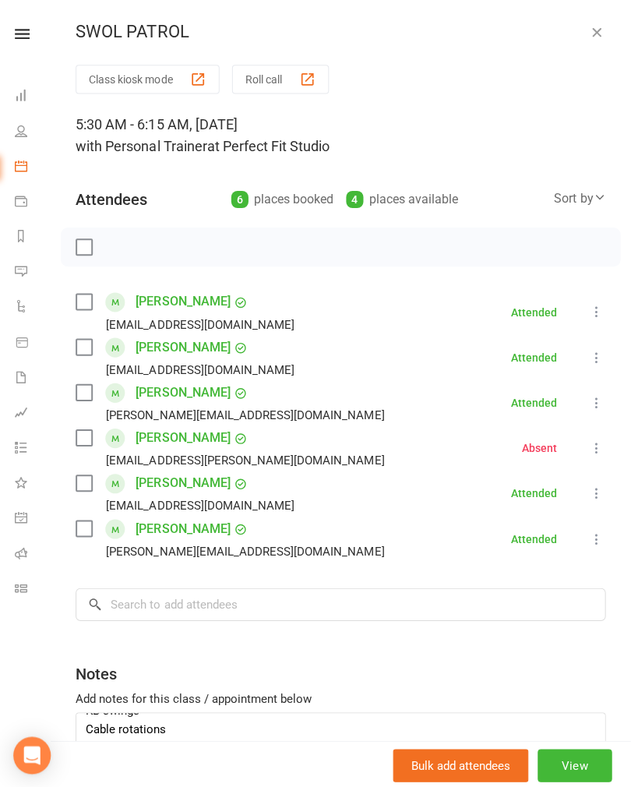
click at [593, 36] on icon "button" at bounding box center [597, 32] width 16 height 16
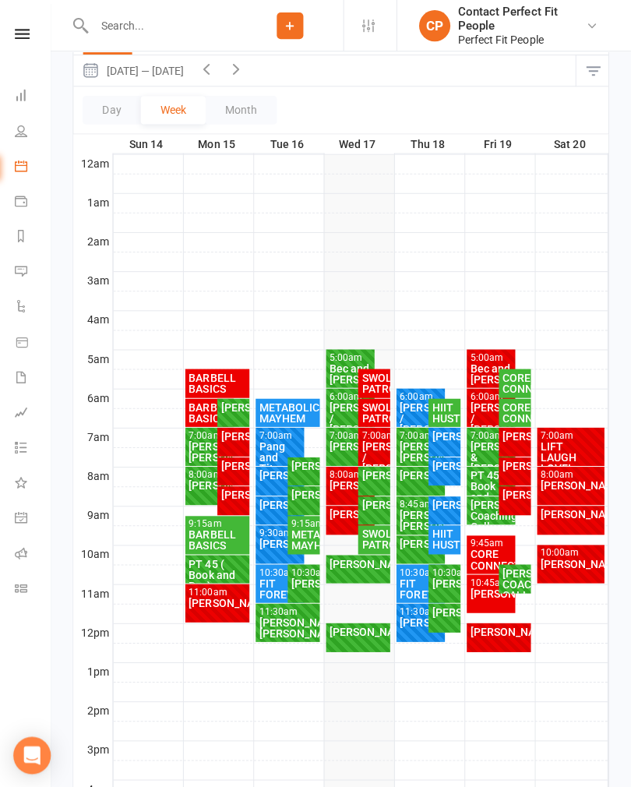
click at [371, 537] on div "SWOL PATROL" at bounding box center [375, 538] width 26 height 22
